Goal: Information Seeking & Learning: Learn about a topic

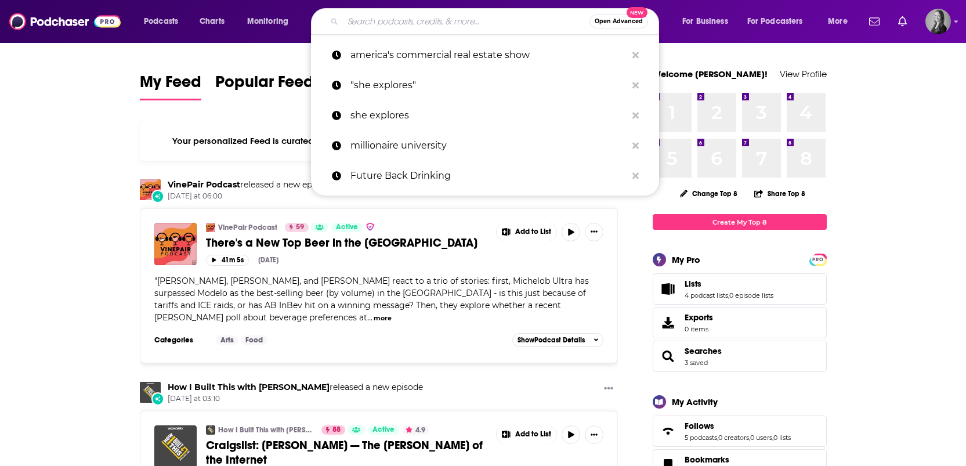
click at [401, 18] on input "Search podcasts, credits, & more..." at bounding box center [466, 21] width 247 height 19
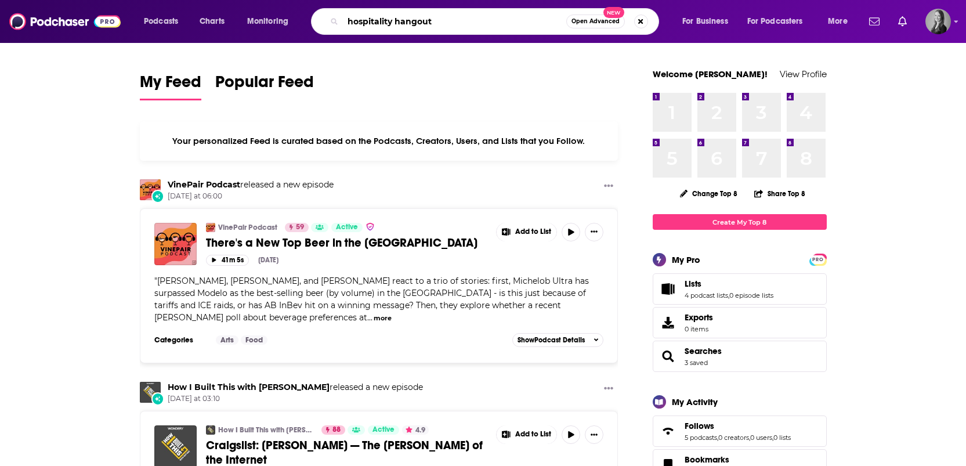
type input "hospitality hangout"
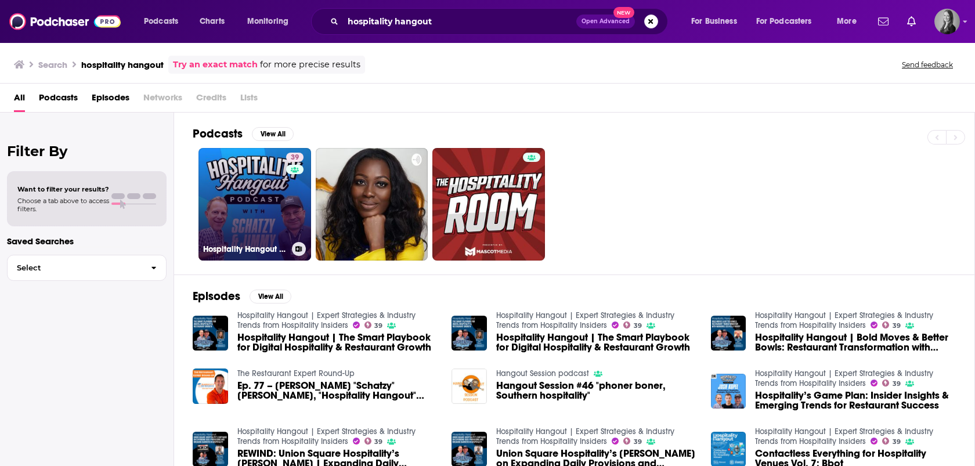
click at [259, 248] on h3 "Hospitality Hangout | Expert Strategies & Industry Trends from Hospitality Insi…" at bounding box center [245, 249] width 84 height 10
